Goal: Task Accomplishment & Management: Complete application form

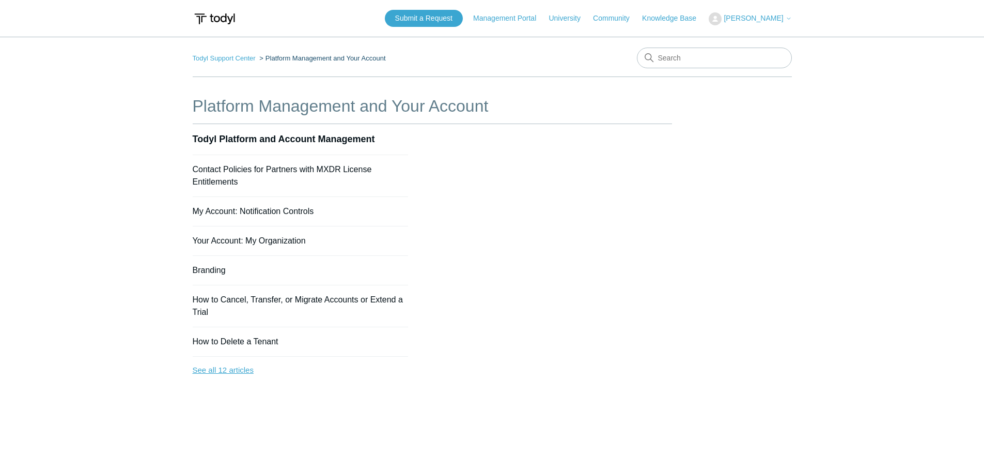
click at [216, 371] on link "See all 12 articles" at bounding box center [301, 369] width 216 height 27
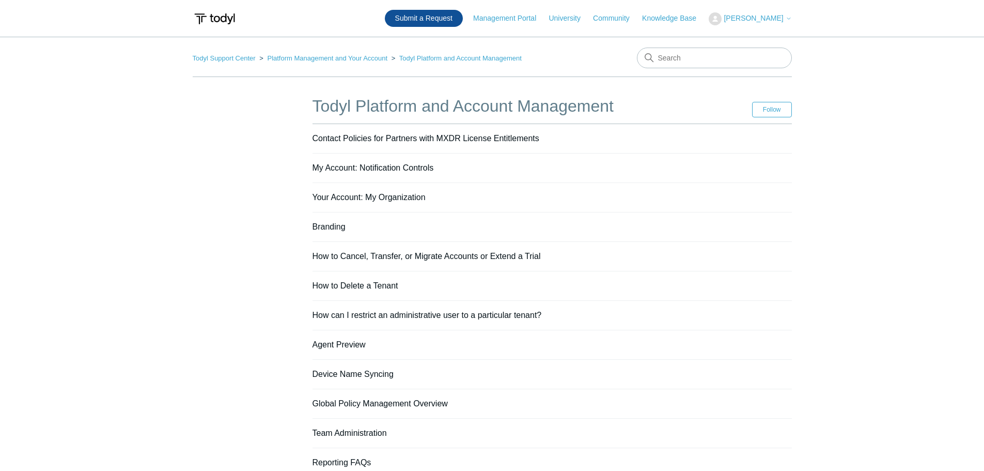
click at [434, 18] on link "Submit a Request" at bounding box center [424, 18] width 78 height 17
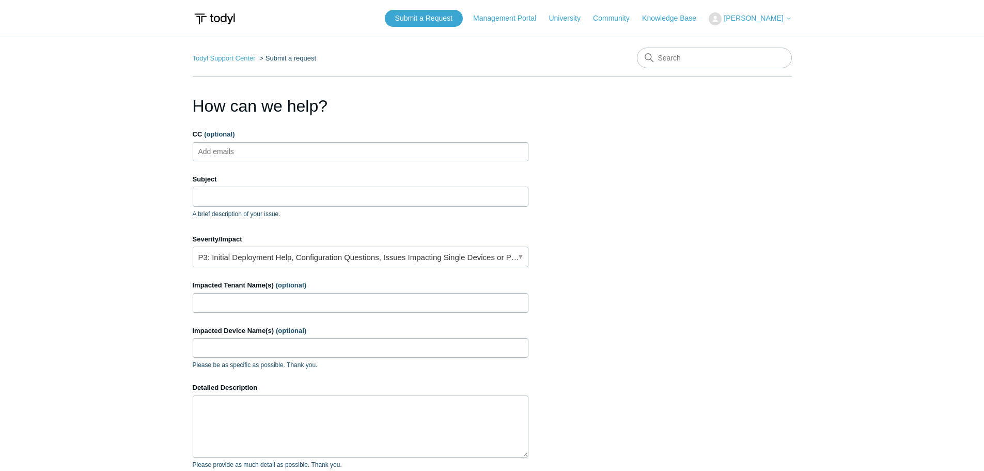
click at [268, 149] on ul "Add emails" at bounding box center [361, 151] width 336 height 19
type input "[EMAIL_ADDRESS][PERSON_NAME][DOMAIN_NAME]"
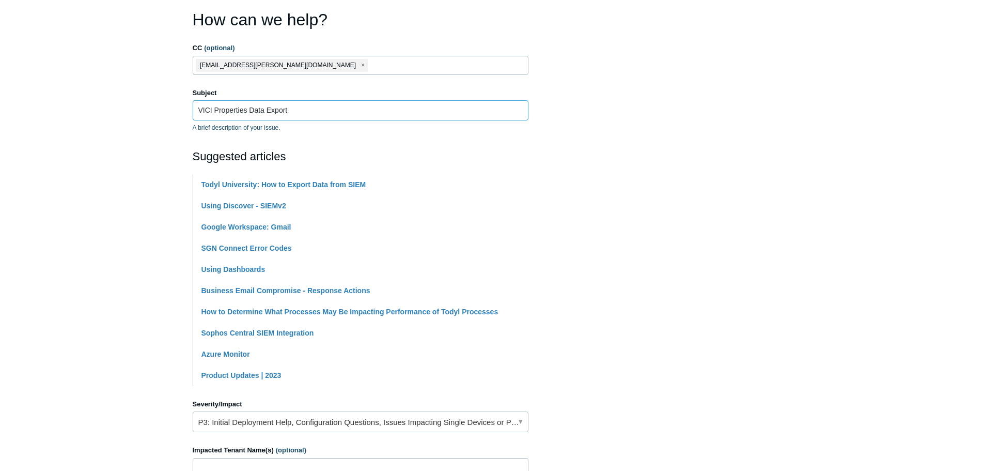
scroll to position [190, 0]
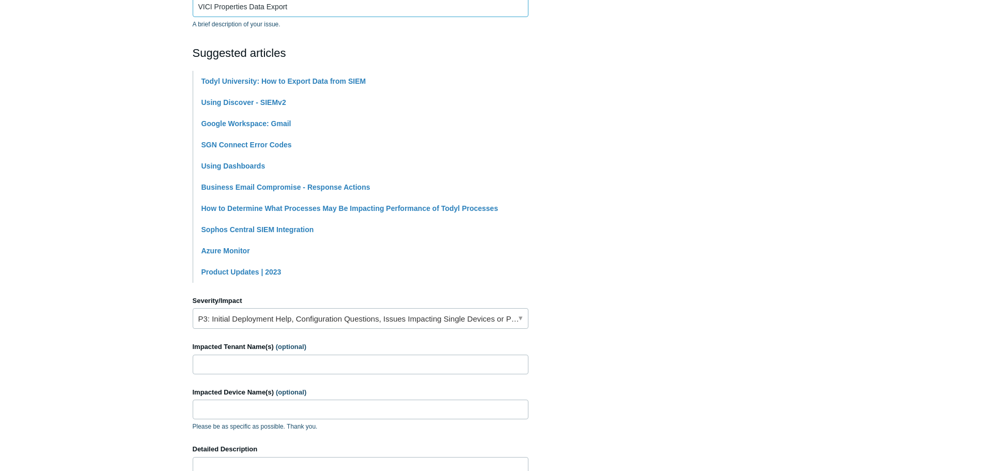
type input "VICI Properties Data Export"
click at [296, 320] on link "P3: Initial Deployment Help, Configuration Questions, Issues Impacting Single D…" at bounding box center [361, 318] width 336 height 21
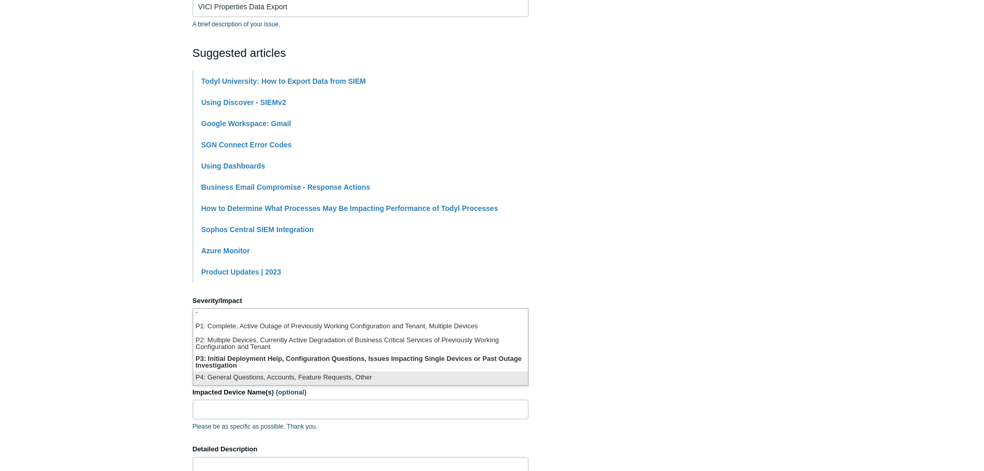
scroll to position [241, 0]
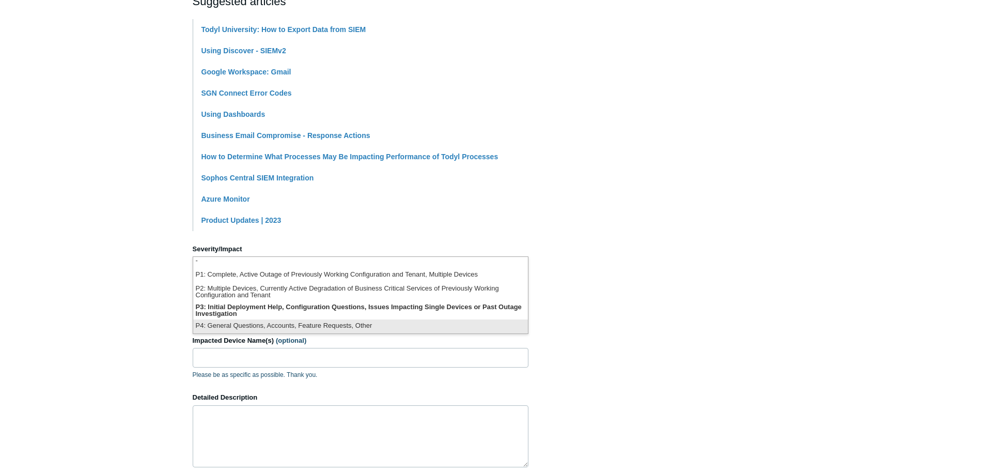
click at [397, 326] on li "P4: General Questions, Accounts, Feature Requests, Other" at bounding box center [360, 326] width 335 height 14
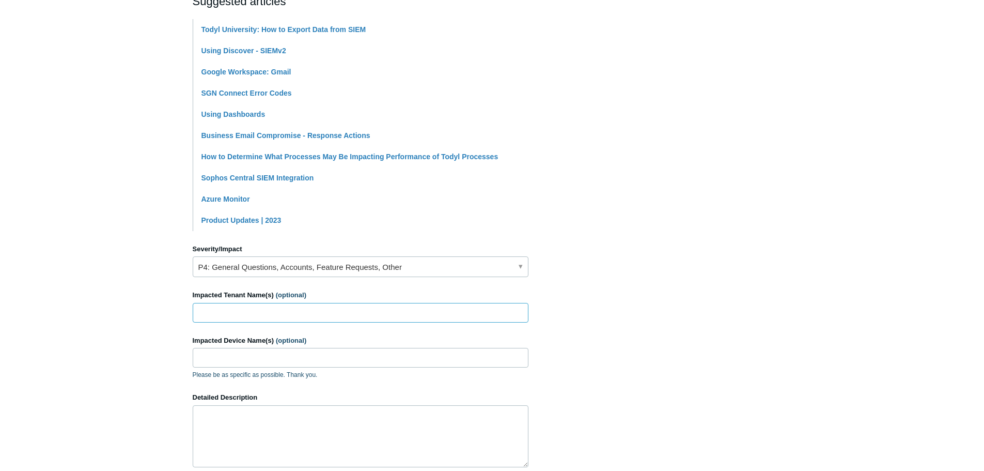
click at [287, 310] on input "Impacted Tenant Name(s) (optional)" at bounding box center [361, 313] width 336 height 20
type input "VICI Properties"
type input "All"
drag, startPoint x: 672, startPoint y: 353, endPoint x: 646, endPoint y: 390, distance: 46.3
click at [649, 390] on section "How can we help? CC (optional) [EMAIL_ADDRESS][PERSON_NAME][DOMAIN_NAME] Subjec…" at bounding box center [492, 215] width 599 height 727
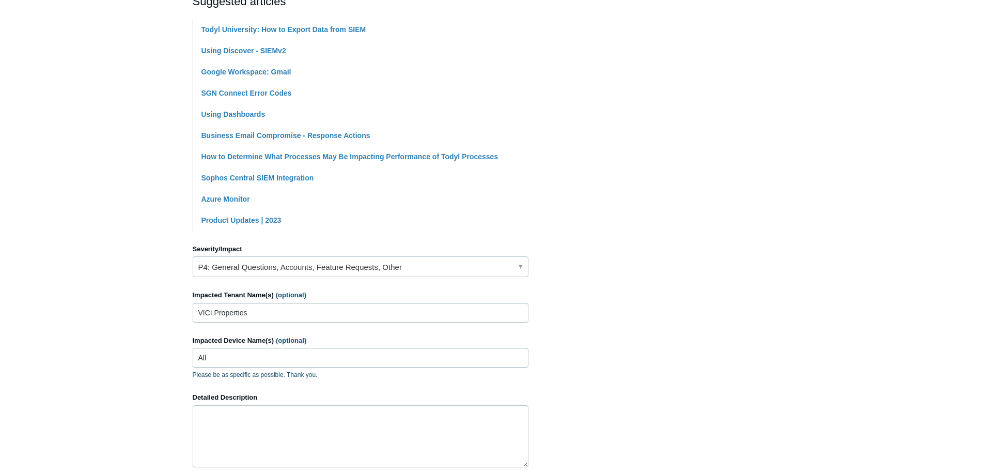
scroll to position [396, 0]
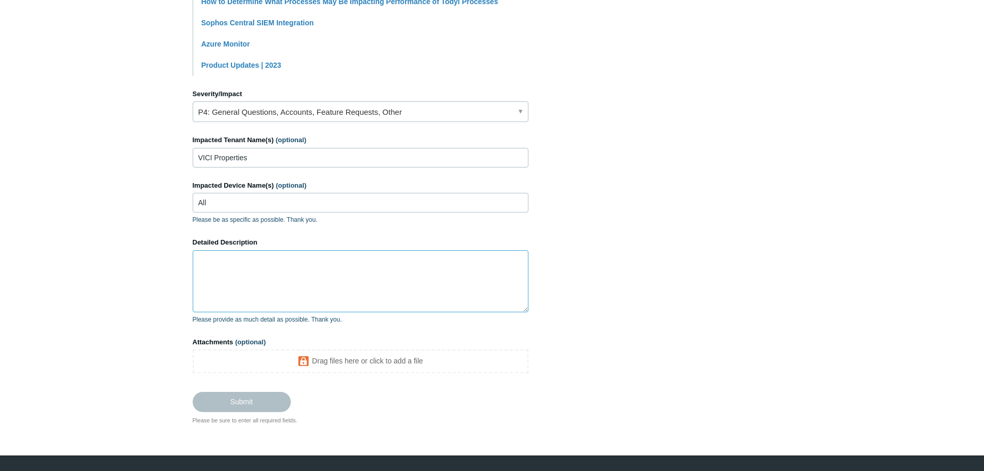
click at [313, 294] on textarea "Detailed Description" at bounding box center [361, 281] width 336 height 62
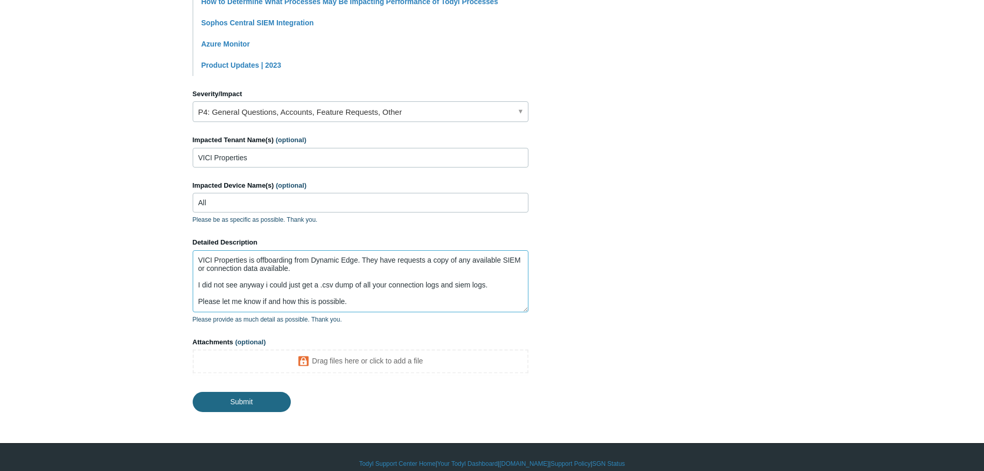
type textarea "VICI Properties is offboarding from Dynamic Edge. They have requests a copy of …"
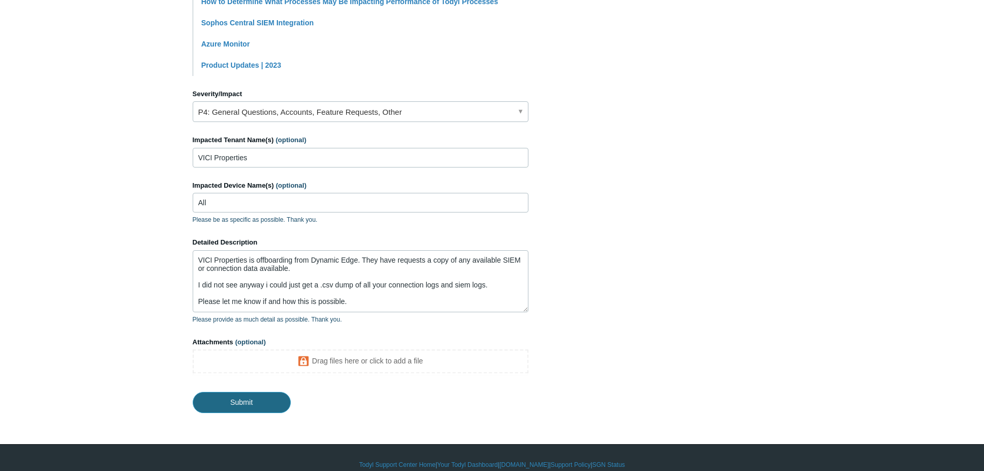
click at [256, 405] on input "Submit" at bounding box center [242, 402] width 98 height 21
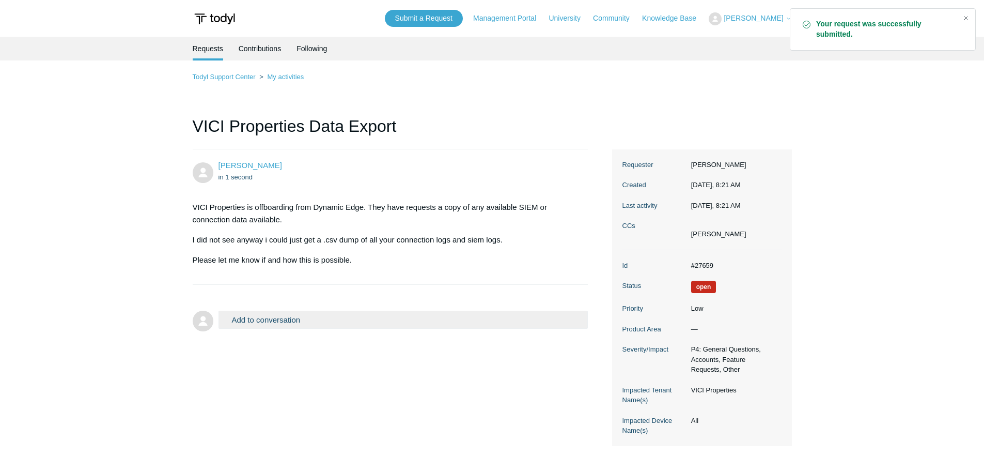
click at [967, 17] on div "Close" at bounding box center [966, 18] width 14 height 14
click at [68, 215] on main "Requests Contributions Following Todyl Support Center My activities VICI Proper…" at bounding box center [492, 249] width 984 height 424
